Goal: Check status: Check status

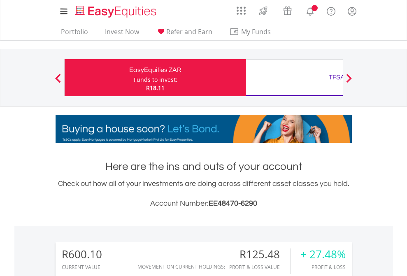
scroll to position [79, 129]
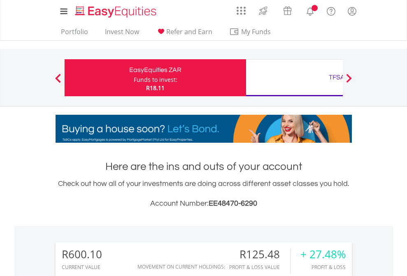
click at [134, 78] on div "Funds to invest:" at bounding box center [156, 80] width 44 height 8
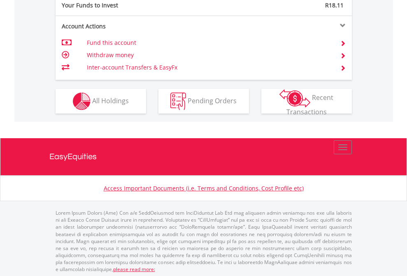
scroll to position [821, 0]
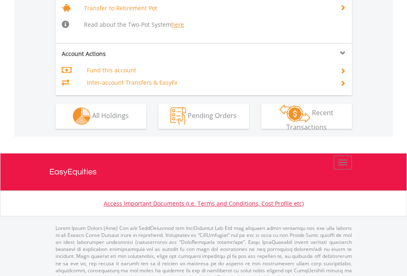
scroll to position [817, 0]
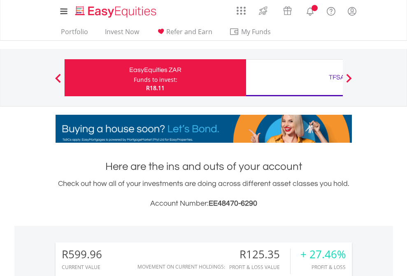
scroll to position [79, 129]
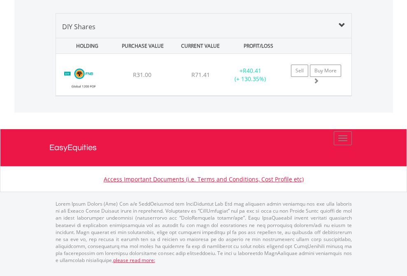
scroll to position [795, 0]
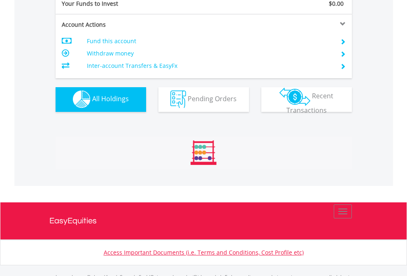
scroll to position [814, 0]
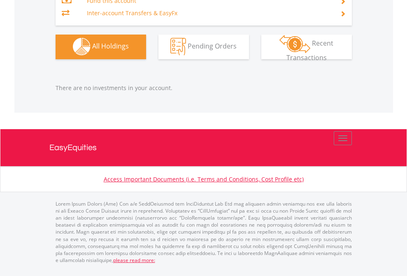
scroll to position [79, 129]
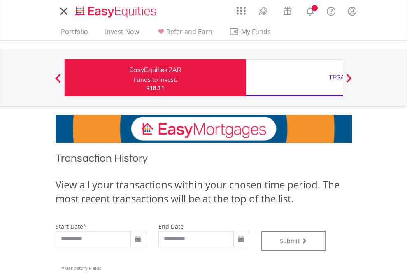
type input "**********"
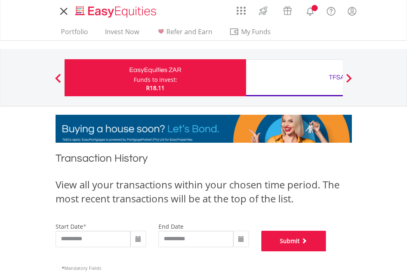
click at [326, 251] on button "Submit" at bounding box center [293, 241] width 65 height 21
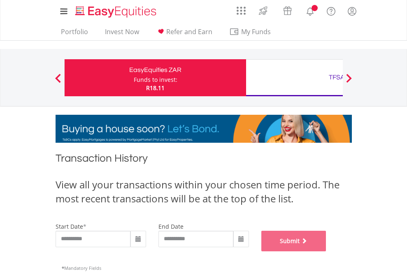
scroll to position [333, 0]
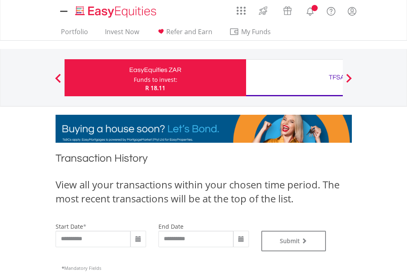
click at [294, 78] on div "TFSA" at bounding box center [336, 78] width 171 height 12
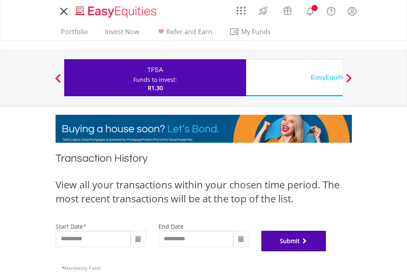
click at [326, 251] on button "Submit" at bounding box center [293, 241] width 65 height 21
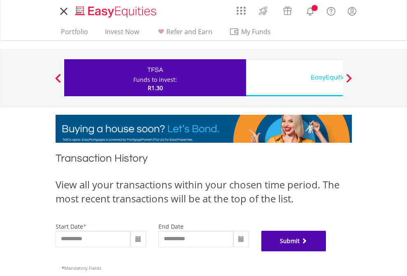
scroll to position [333, 0]
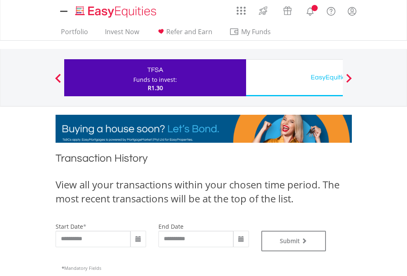
click at [294, 78] on div "EasyEquities USD" at bounding box center [336, 78] width 171 height 12
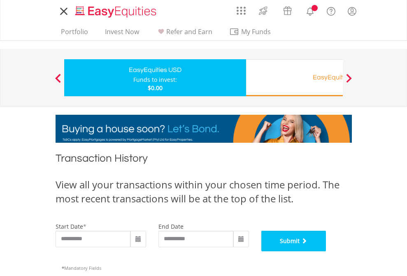
click at [326, 251] on button "Submit" at bounding box center [293, 241] width 65 height 21
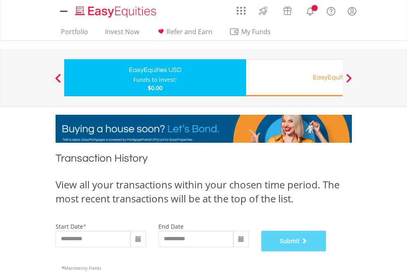
scroll to position [333, 0]
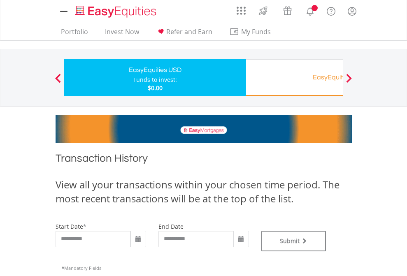
click at [294, 78] on div "EasyEquities RA" at bounding box center [336, 78] width 171 height 12
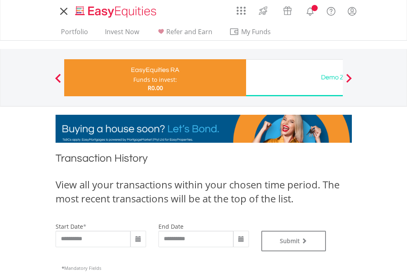
type input "**********"
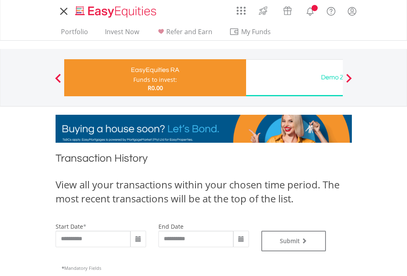
type input "**********"
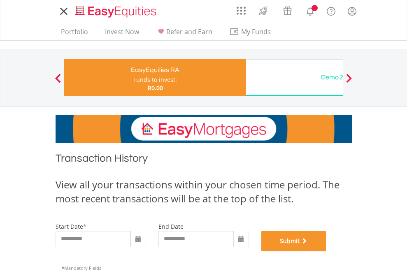
click at [326, 251] on button "Submit" at bounding box center [293, 241] width 65 height 21
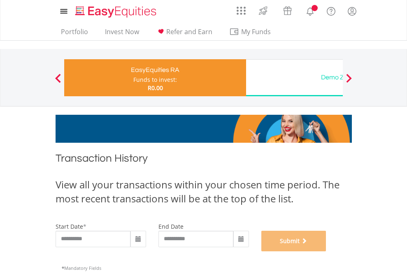
scroll to position [333, 0]
